Goal: Information Seeking & Learning: Check status

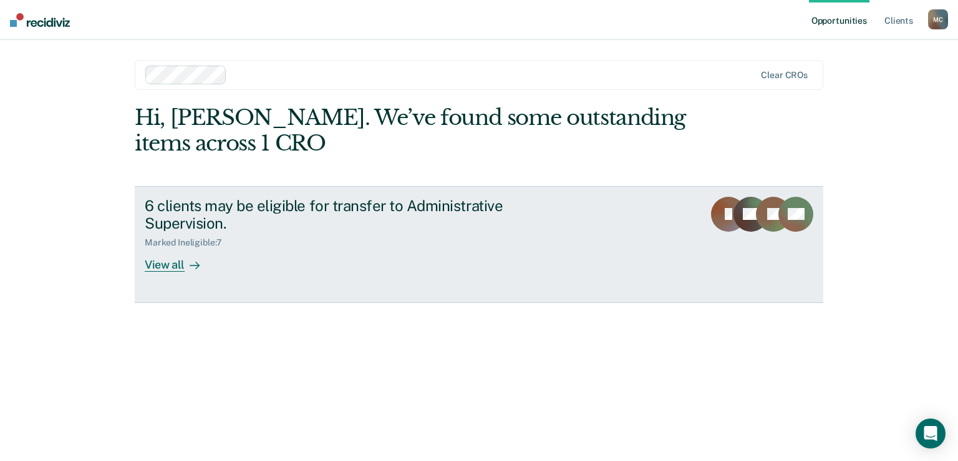
click at [182, 266] on div "View all" at bounding box center [180, 260] width 70 height 24
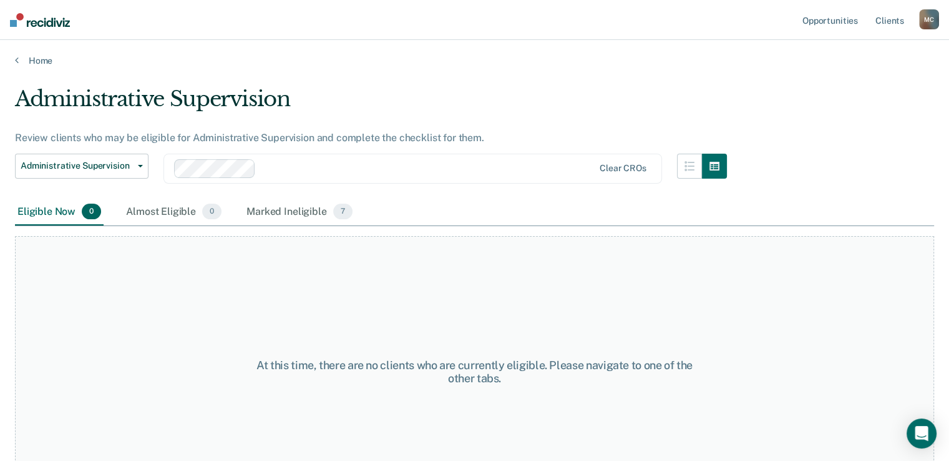
click at [50, 214] on div "Eligible Now 0" at bounding box center [59, 211] width 89 height 27
click at [158, 210] on div "Almost Eligible 0" at bounding box center [174, 211] width 100 height 27
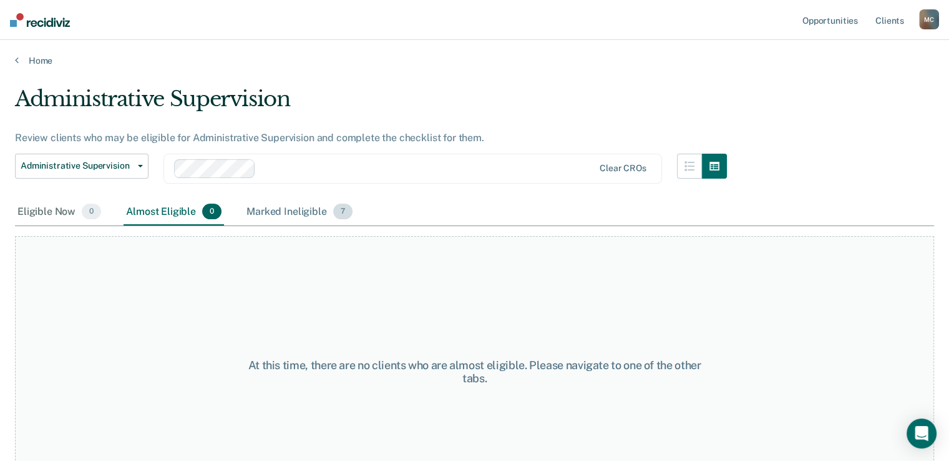
click at [258, 209] on div "Marked Ineligible 7" at bounding box center [299, 211] width 111 height 27
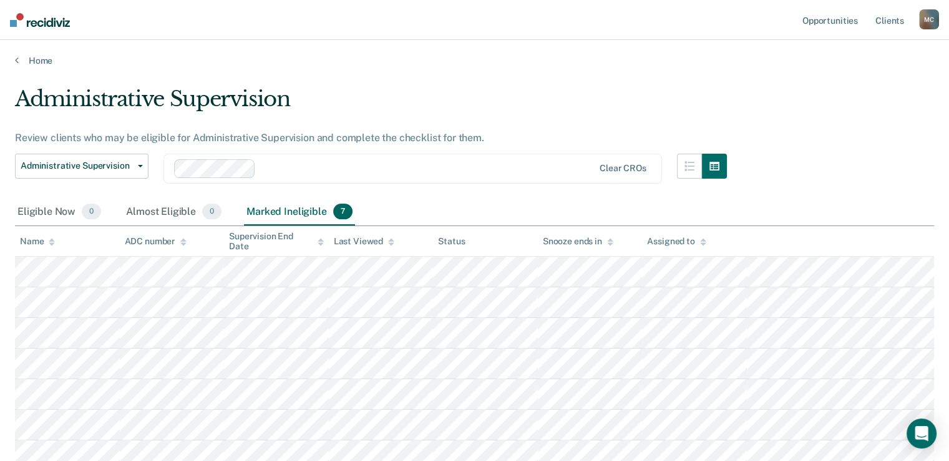
scroll to position [62, 0]
